Goal: Transaction & Acquisition: Purchase product/service

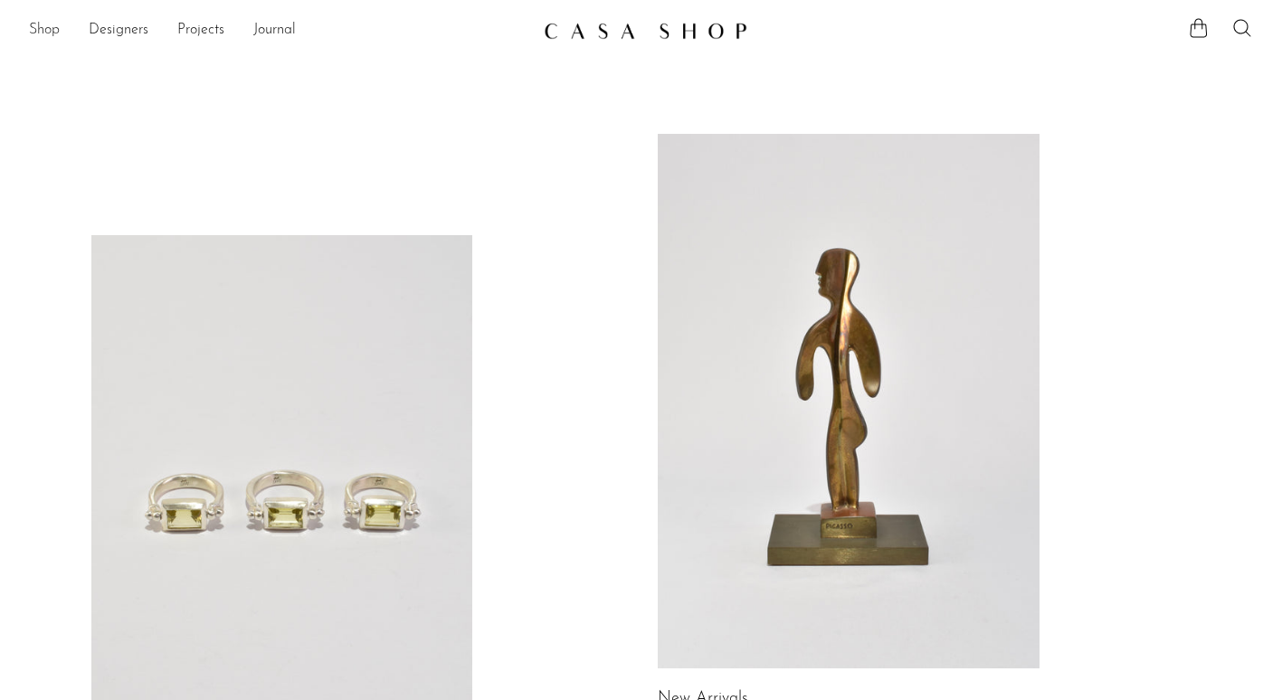
click at [43, 33] on link "Shop" at bounding box center [44, 31] width 31 height 24
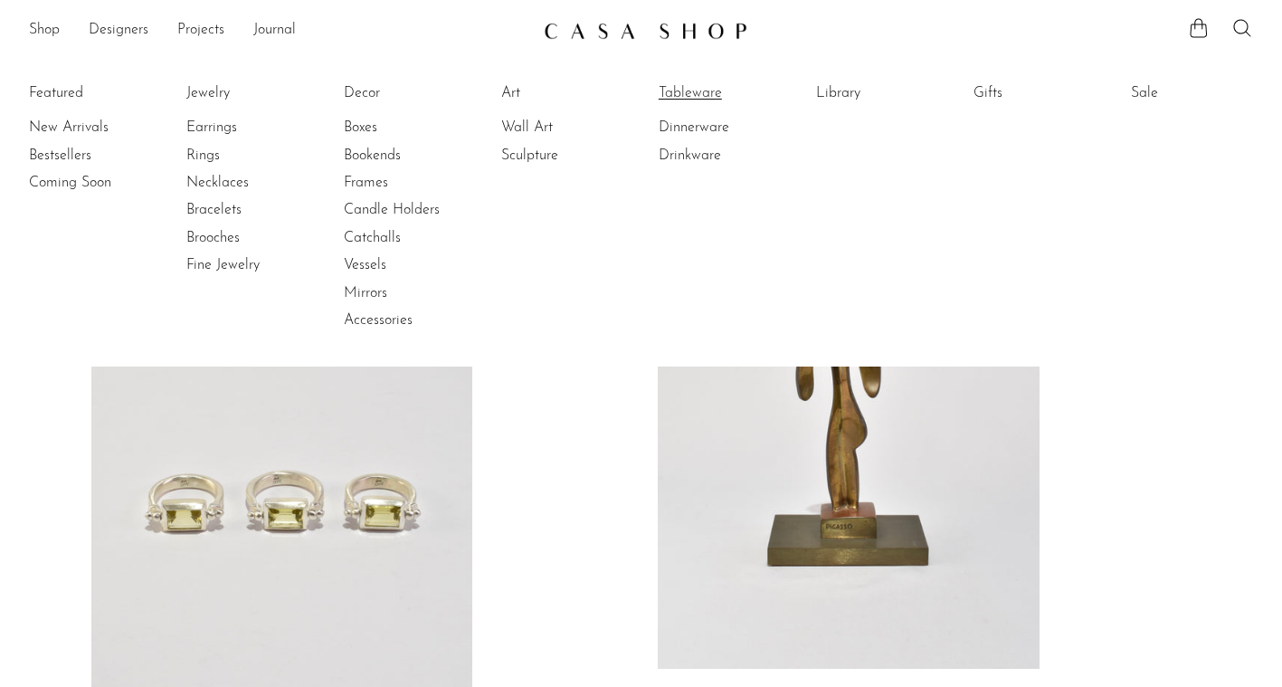
click at [710, 93] on link "Tableware" at bounding box center [727, 93] width 136 height 20
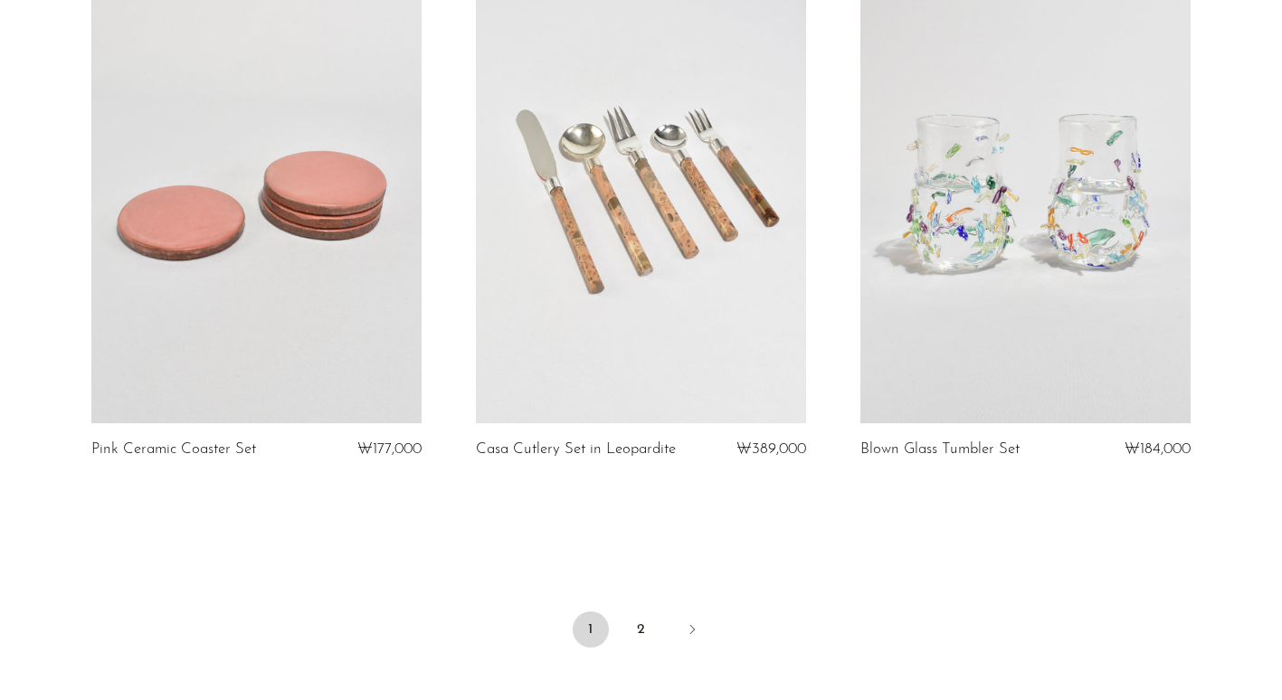
scroll to position [6469, 0]
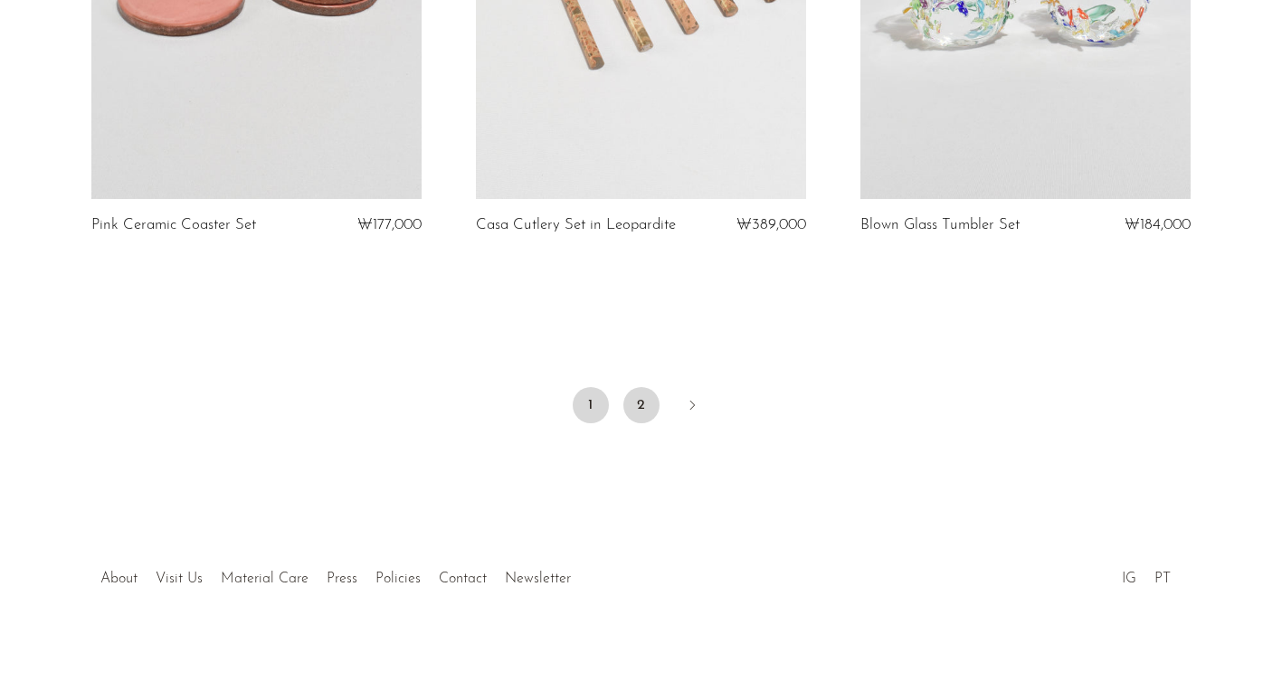
click at [629, 405] on link "2" at bounding box center [642, 405] width 36 height 36
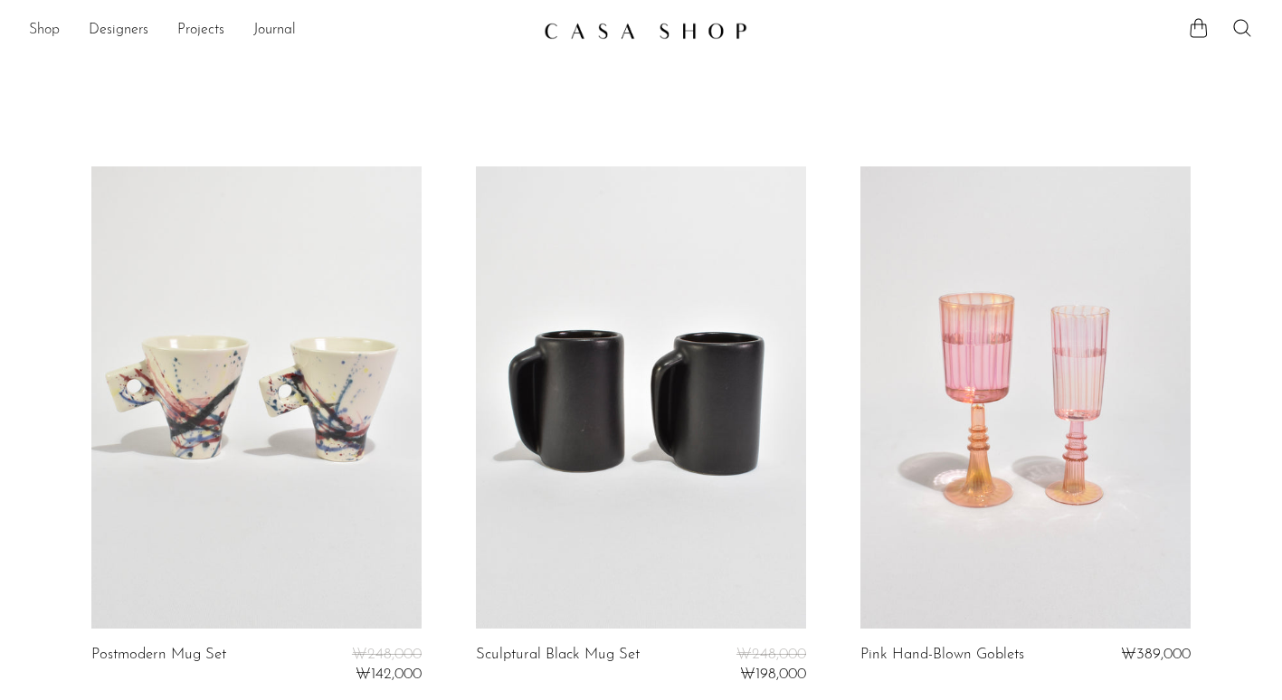
click at [41, 31] on link "Shop" at bounding box center [44, 31] width 31 height 24
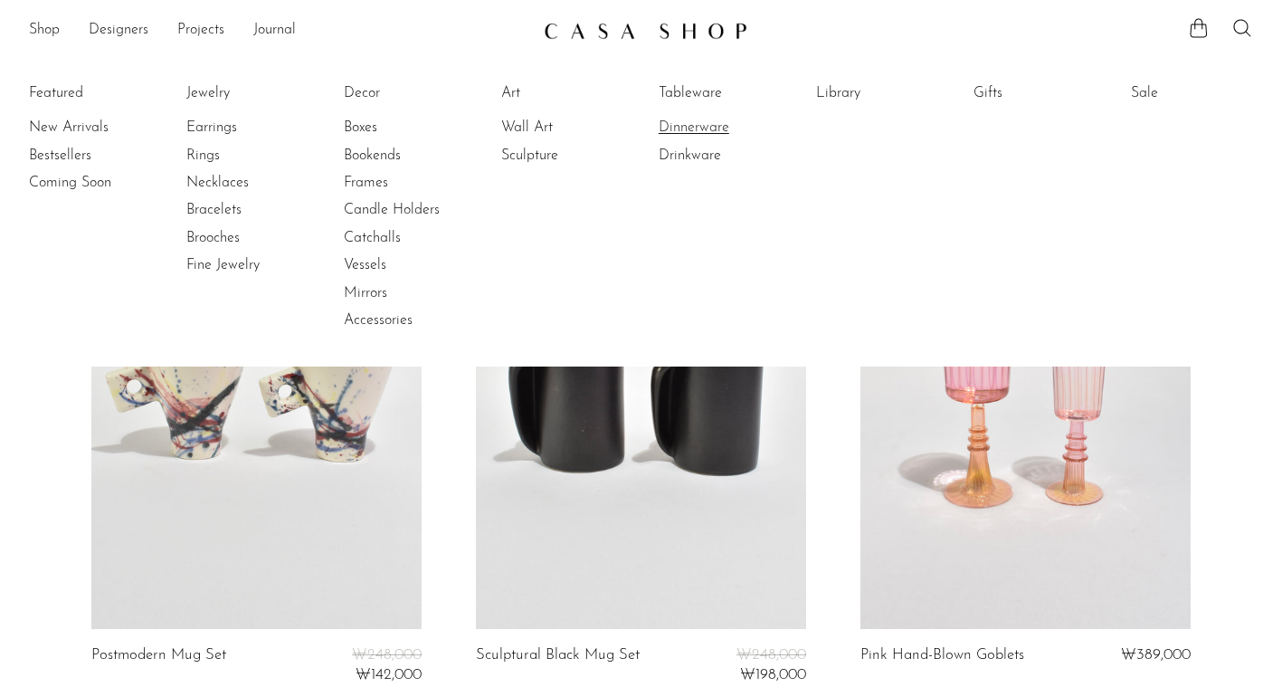
click at [690, 119] on link "Dinnerware" at bounding box center [727, 128] width 136 height 20
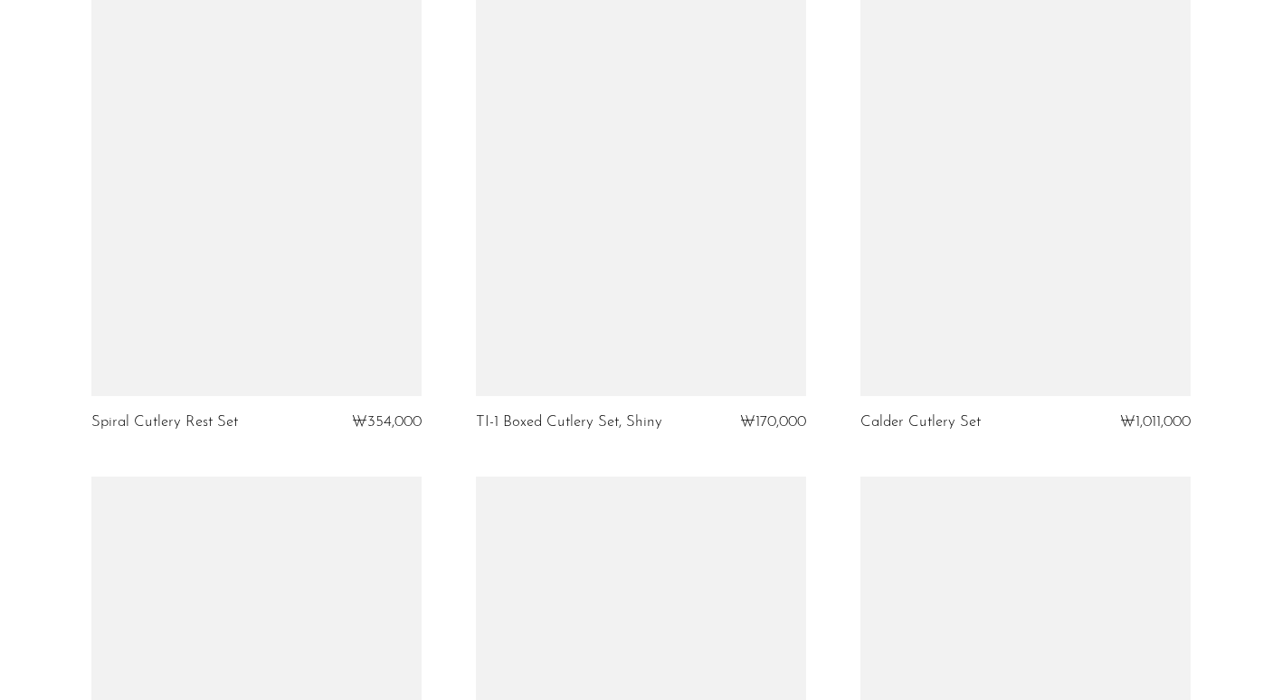
scroll to position [4797, 0]
